Goal: Find specific page/section: Find specific page/section

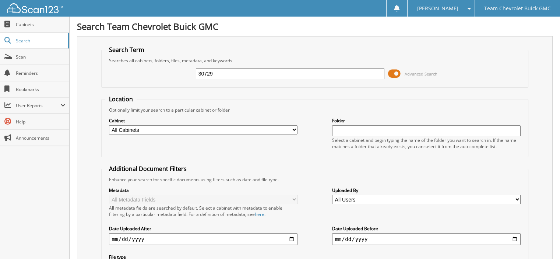
drag, startPoint x: 220, startPoint y: 73, endPoint x: -539, endPoint y: -30, distance: 766.0
click at [0, 0] on html "[PERSON_NAME] Settings Logout Team Chevrolet Buick GMC Close Cabinets Search Sc…" at bounding box center [280, 246] width 560 height 492
type input "32362"
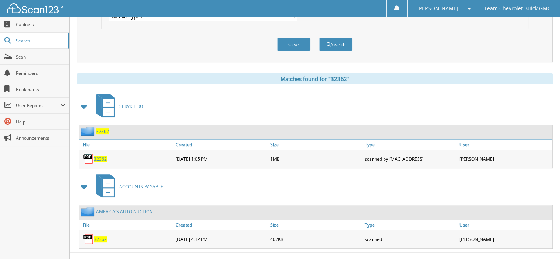
scroll to position [253, 0]
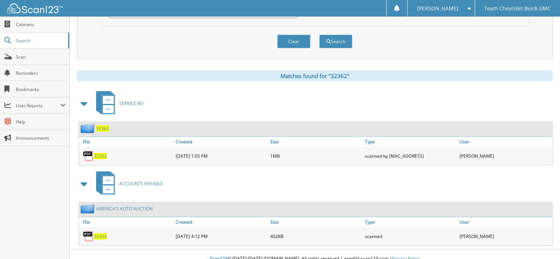
click at [98, 233] on span "32362" at bounding box center [100, 236] width 13 height 6
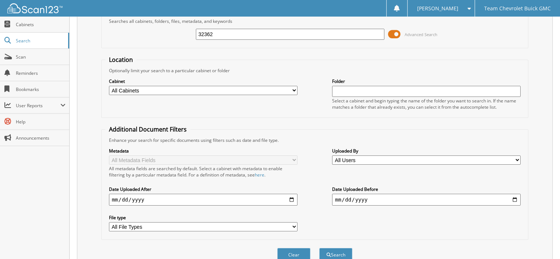
scroll to position [0, 0]
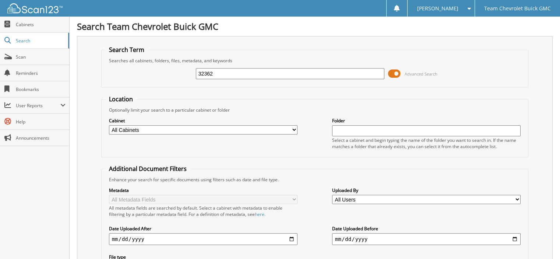
drag, startPoint x: 227, startPoint y: 74, endPoint x: -73, endPoint y: 50, distance: 301.7
click at [0, 50] on html "[PERSON_NAME] Settings Logout Team Chevrolet Buick GMC Close Cabinets Search Sc…" at bounding box center [280, 260] width 560 height 521
type input "32569"
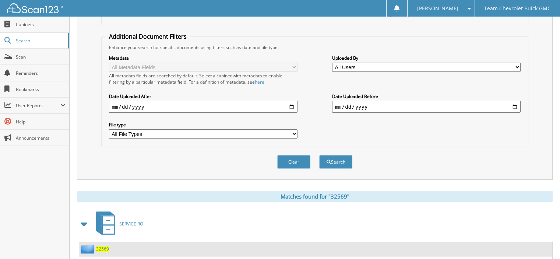
scroll to position [174, 0]
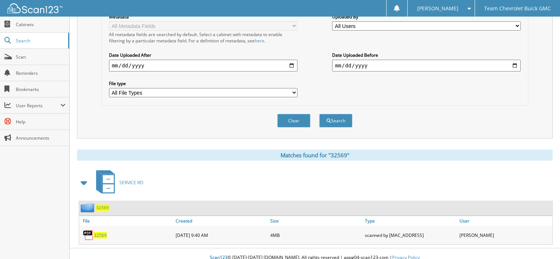
click at [93, 230] on img at bounding box center [88, 235] width 11 height 11
click at [96, 232] on span "32569" at bounding box center [100, 235] width 13 height 6
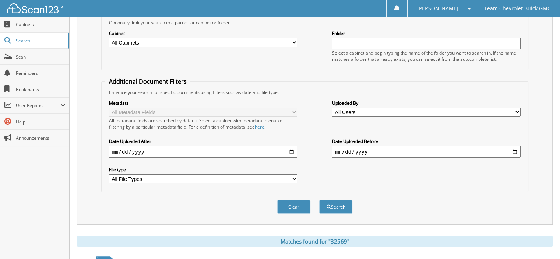
scroll to position [0, 0]
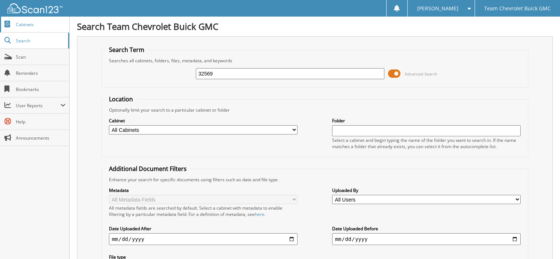
click at [37, 27] on link "Cabinets" at bounding box center [34, 25] width 69 height 16
